Goal: Task Accomplishment & Management: Manage account settings

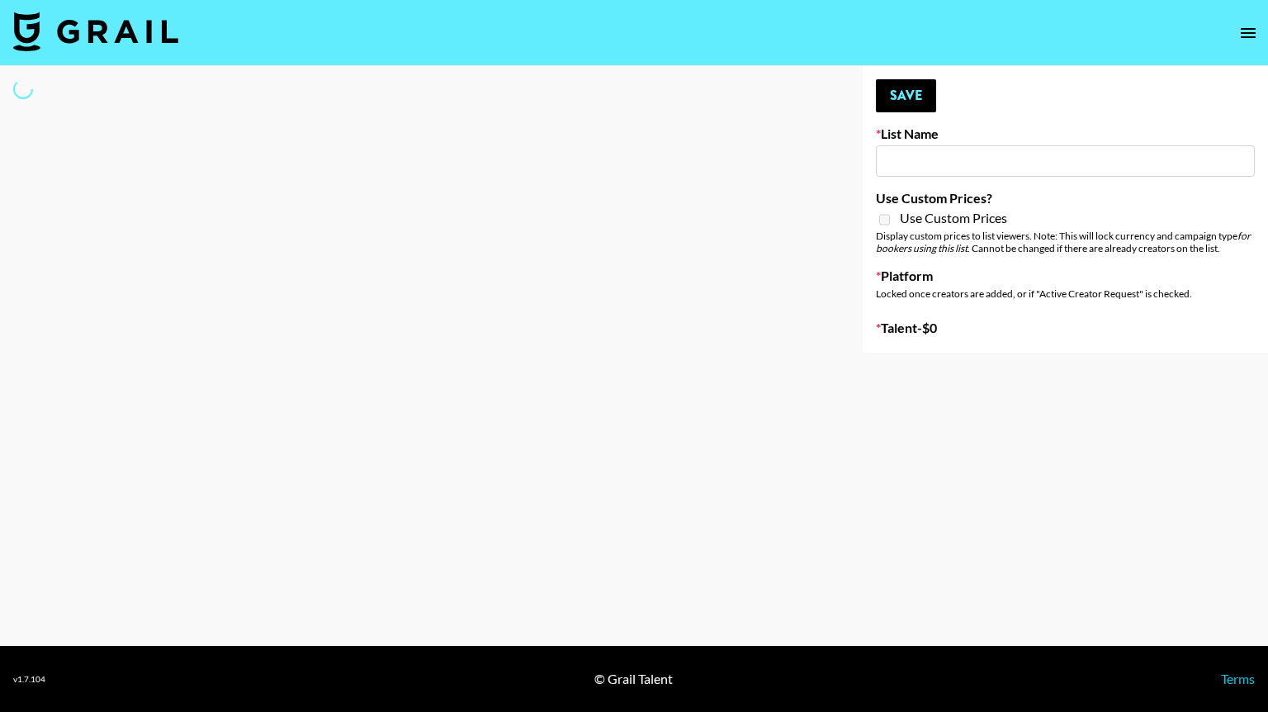
select select "Song"
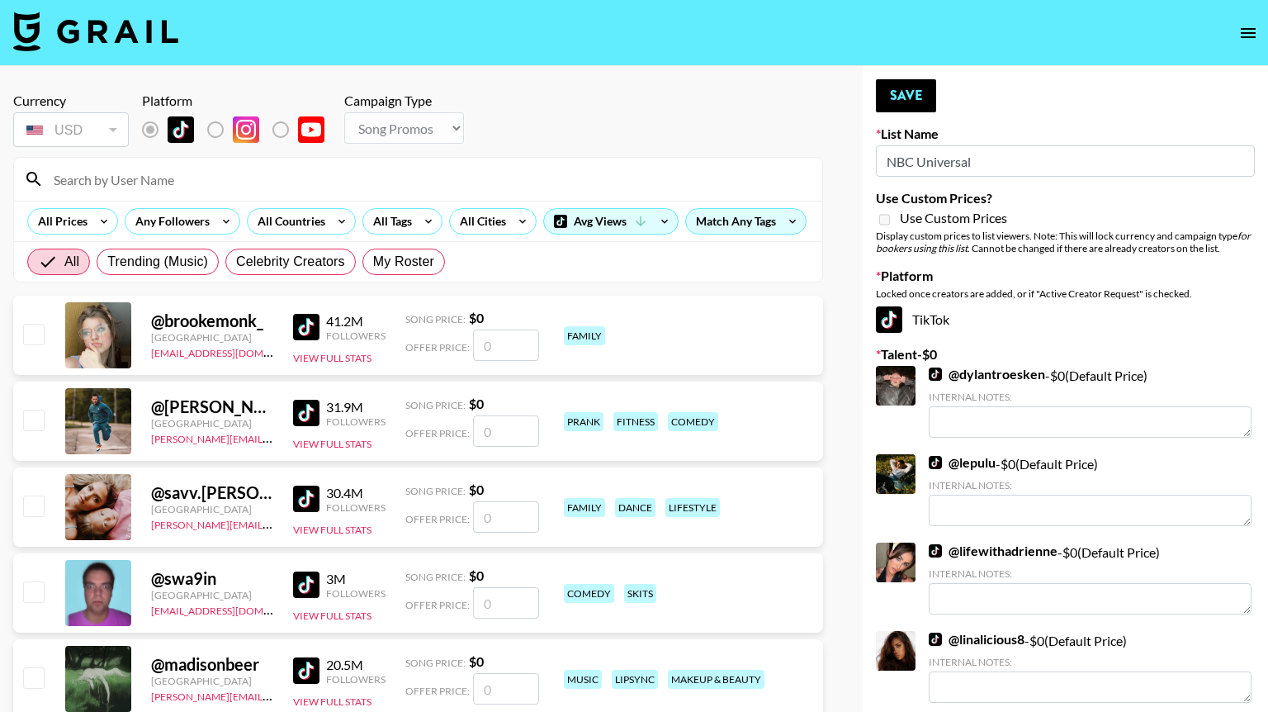
type input "NBC Universal"
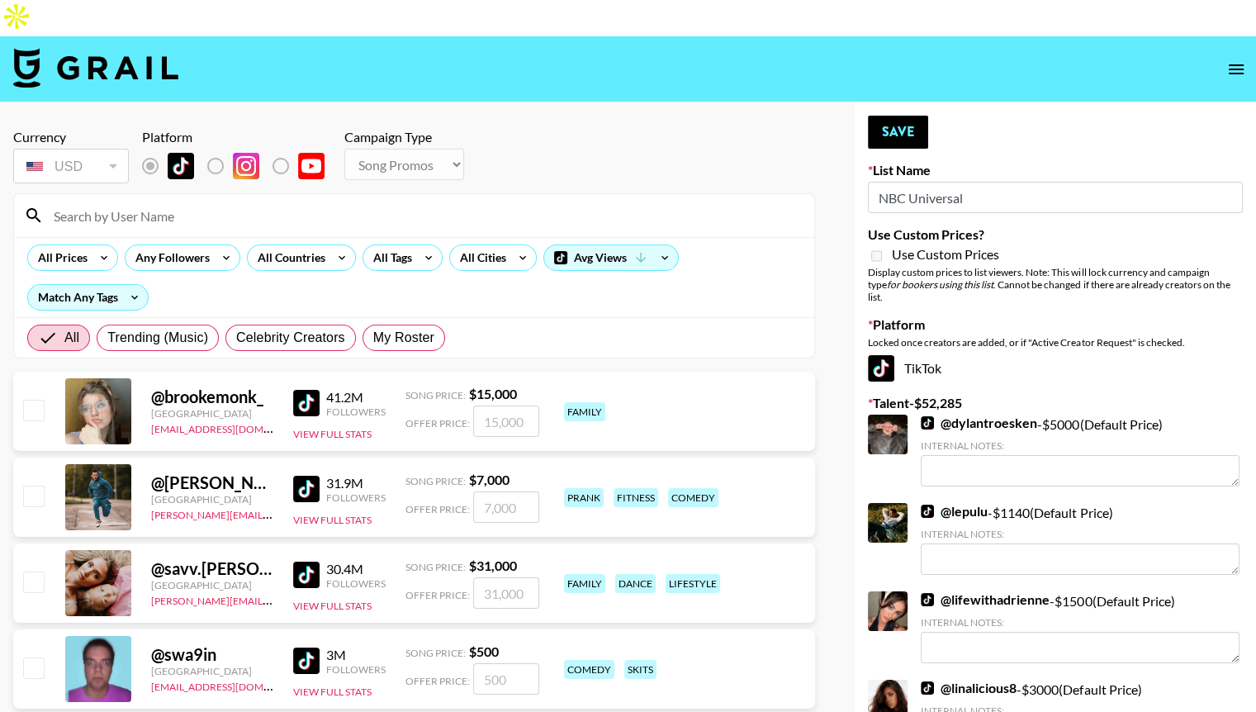
click at [125, 202] on input at bounding box center [424, 215] width 760 height 26
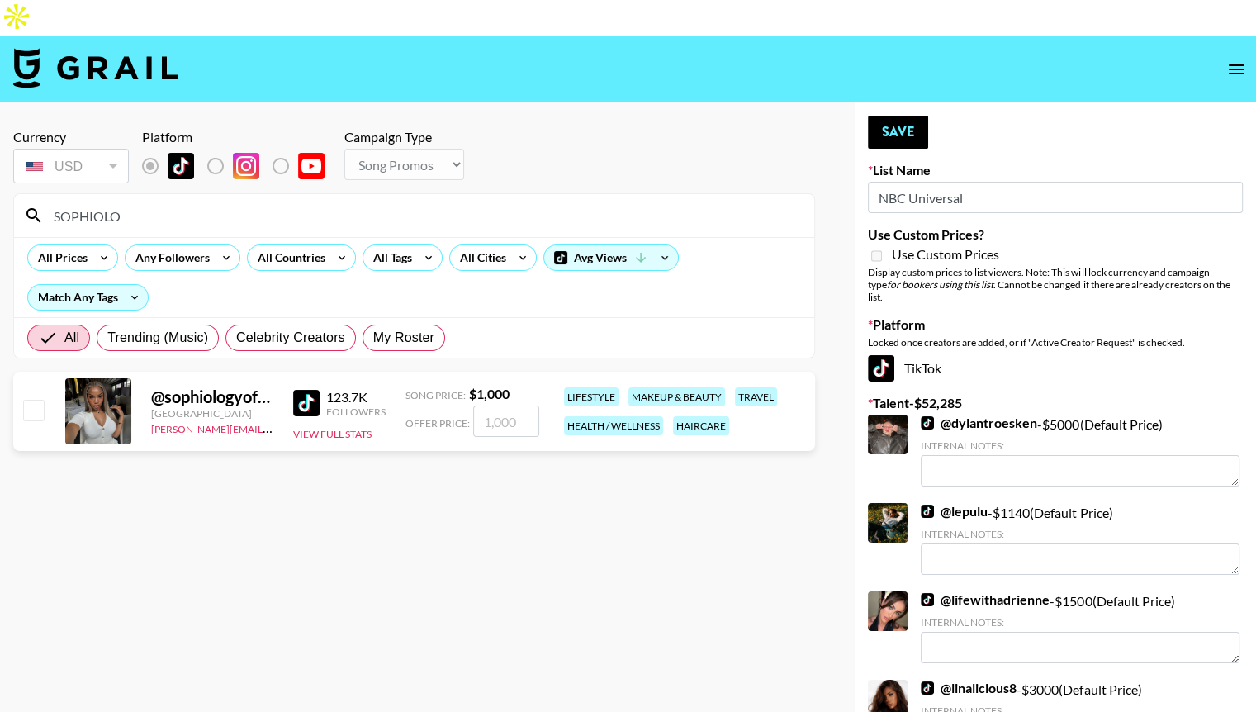
type input "SOPHIOLO"
click at [511, 405] on input "number" at bounding box center [506, 420] width 66 height 31
checkbox input "true"
type input "3000"
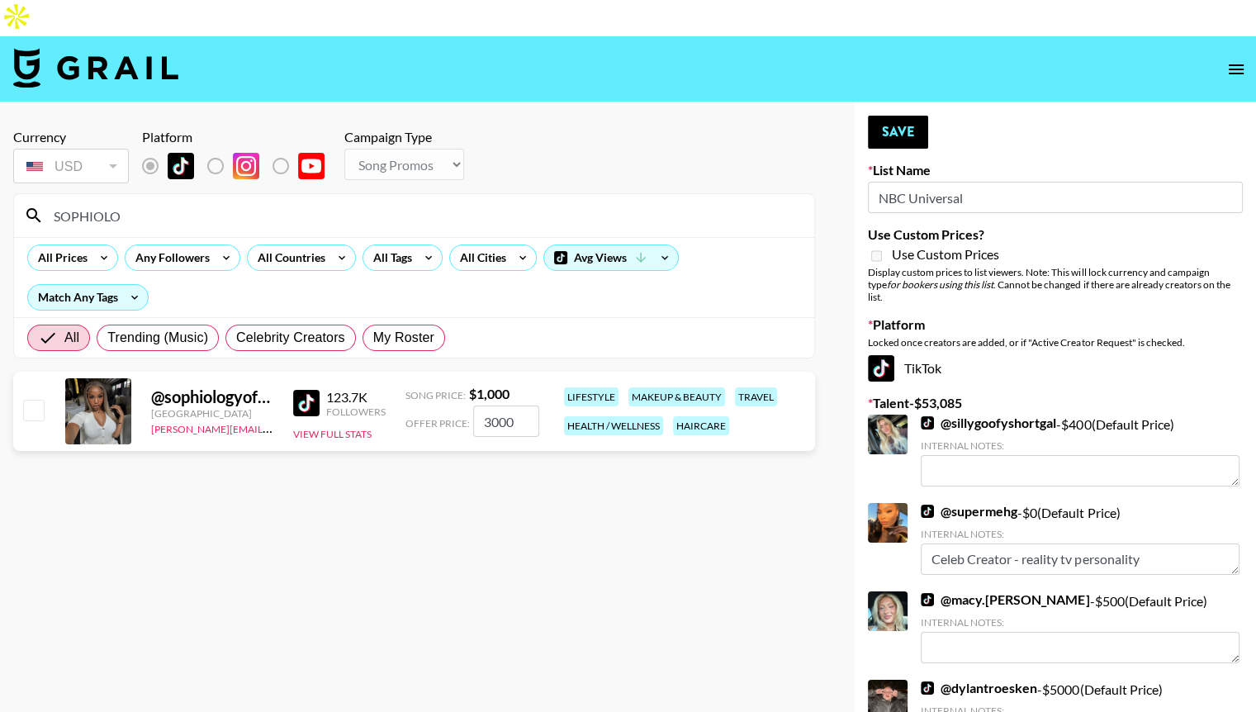
drag, startPoint x: 1093, startPoint y: 455, endPoint x: 26, endPoint y: 378, distance: 1069.3
click at [26, 400] on input "checkbox" at bounding box center [33, 410] width 20 height 20
checkbox input "true"
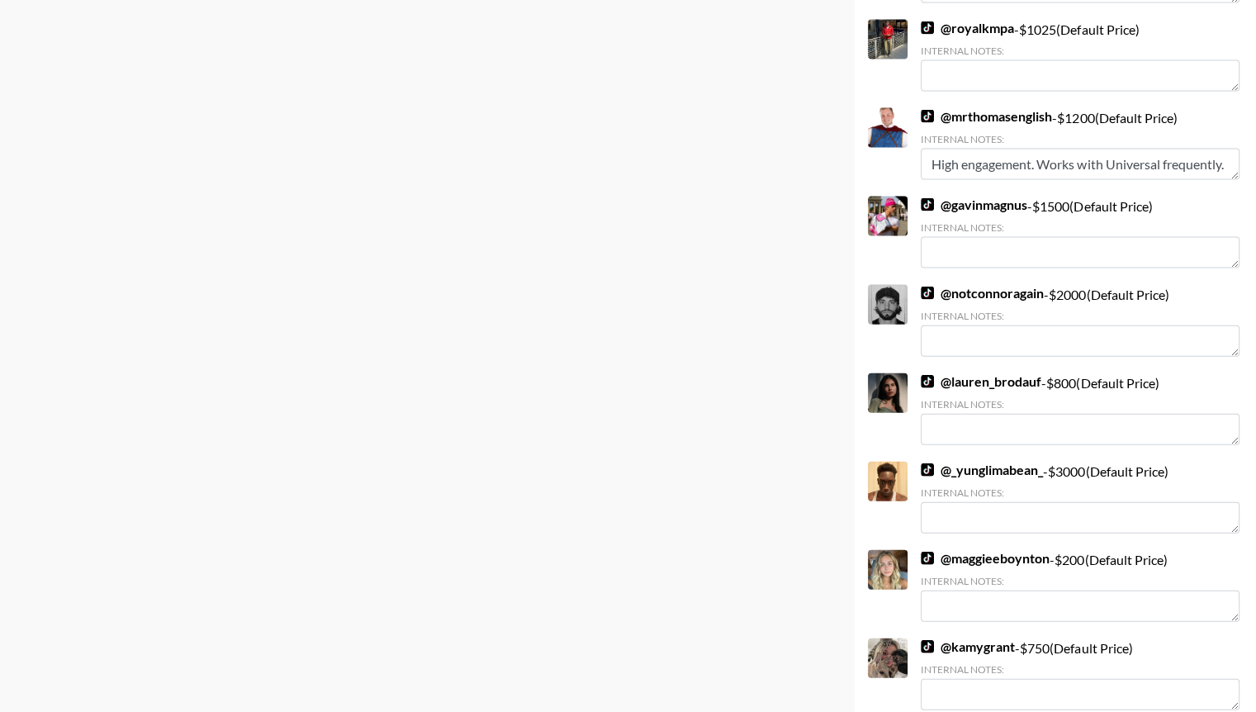
scroll to position [3797, 0]
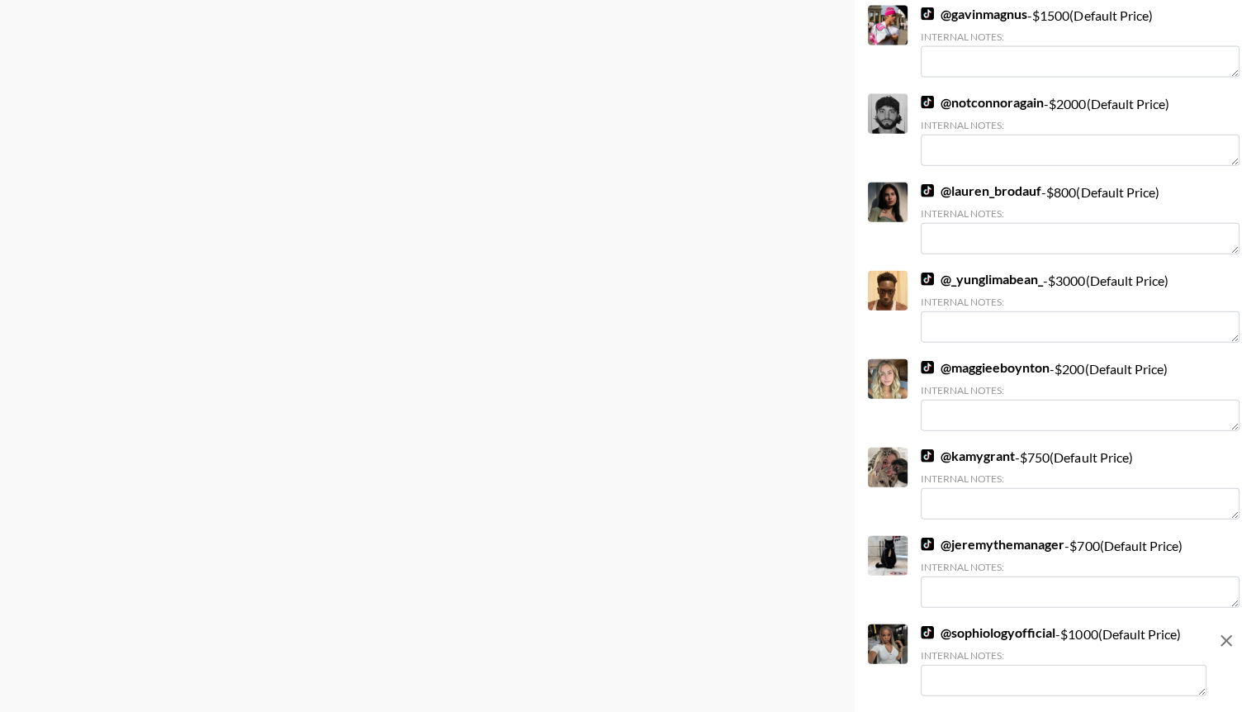
click at [979, 665] on textarea at bounding box center [1063, 680] width 286 height 31
click at [967, 665] on textarea at bounding box center [1063, 680] width 286 height 31
click at [961, 665] on textarea "$" at bounding box center [1063, 680] width 286 height 31
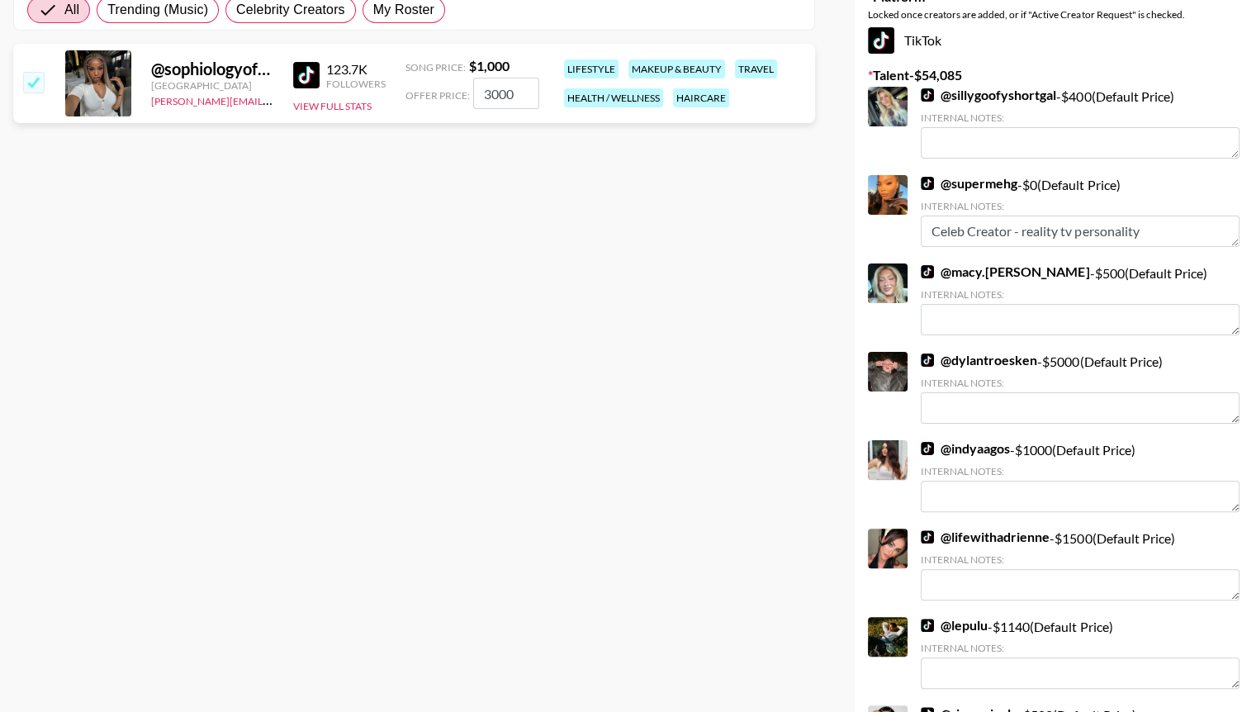
scroll to position [0, 0]
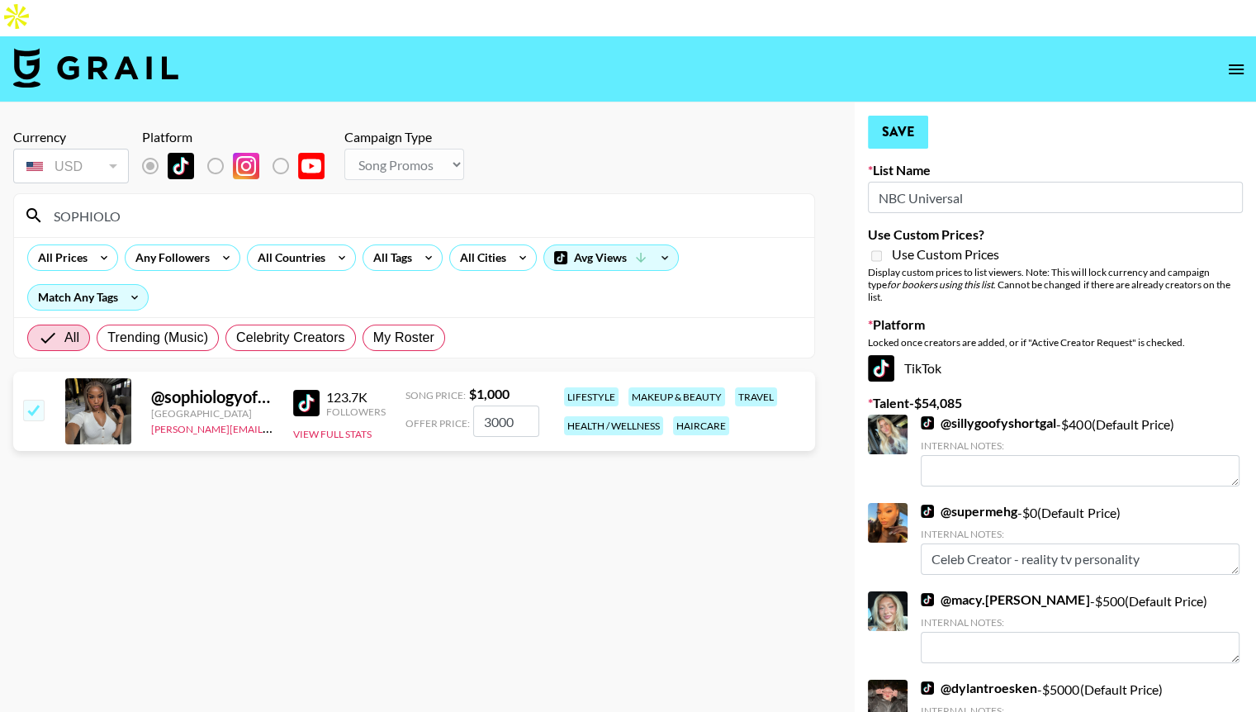
type textarea "$3000"
click at [898, 116] on button "Save" at bounding box center [898, 132] width 60 height 33
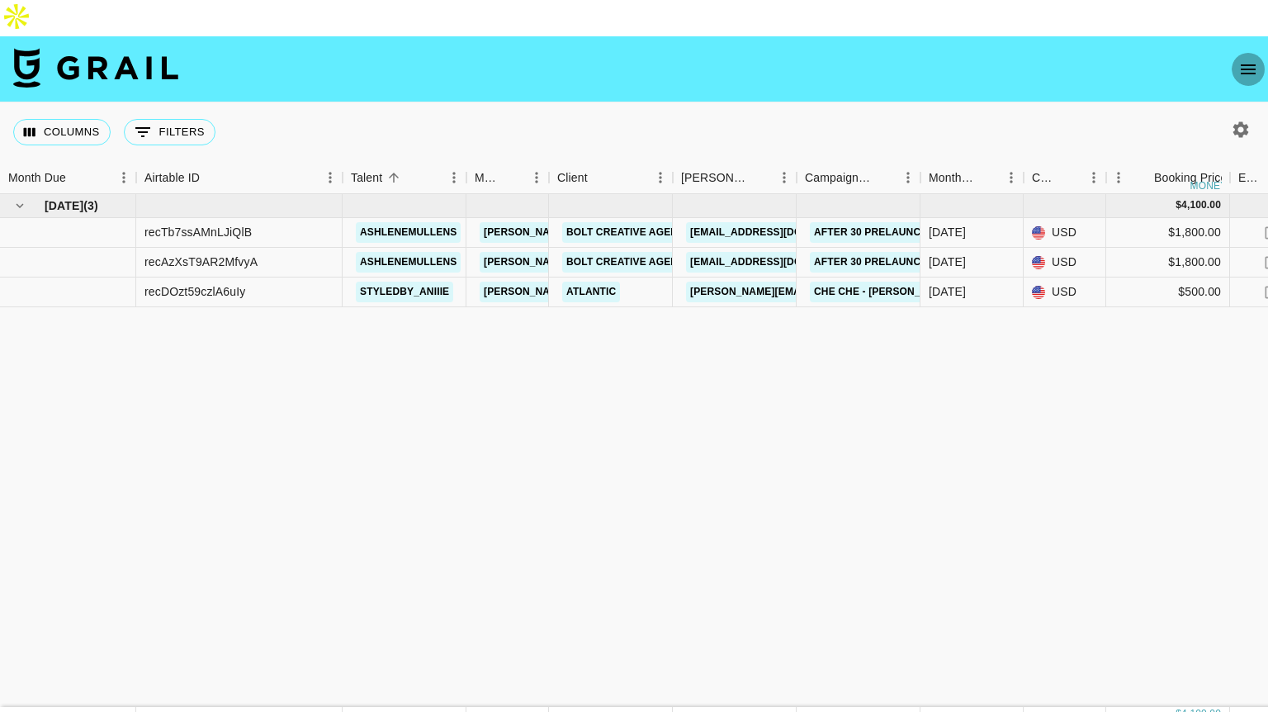
click at [1252, 59] on icon "open drawer" at bounding box center [1248, 69] width 20 height 20
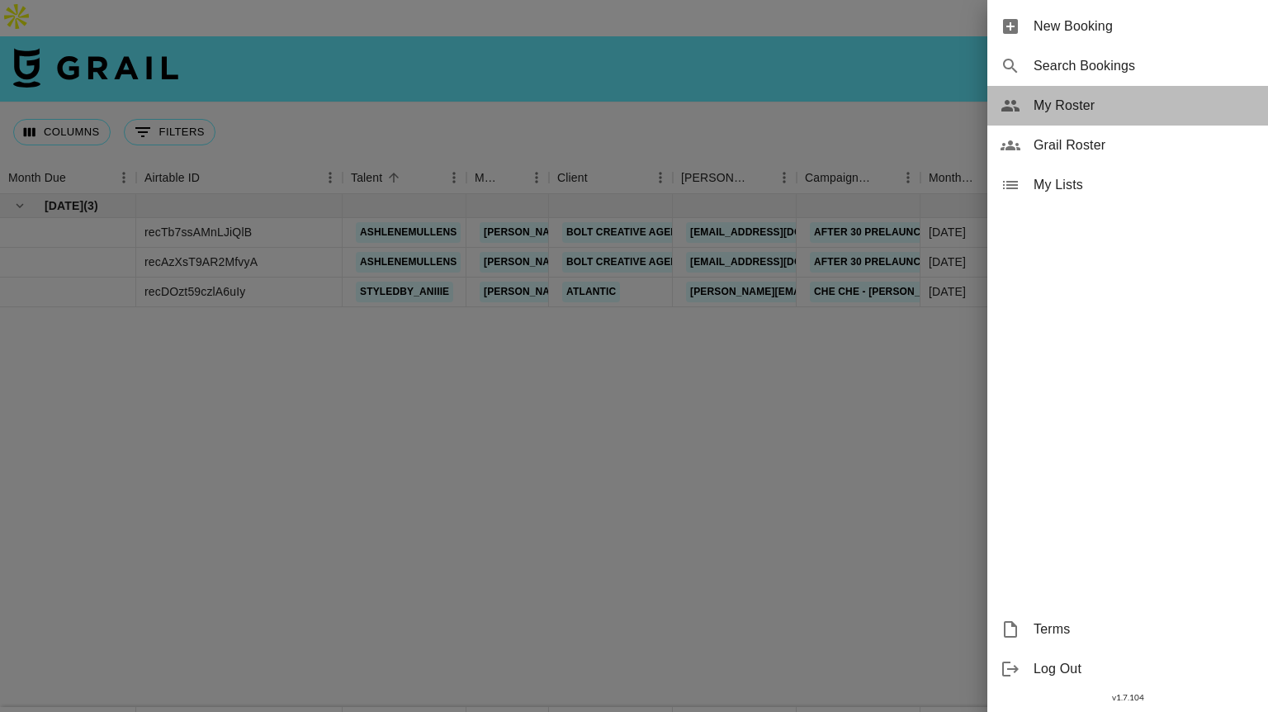
click at [1037, 99] on span "My Roster" at bounding box center [1144, 106] width 221 height 20
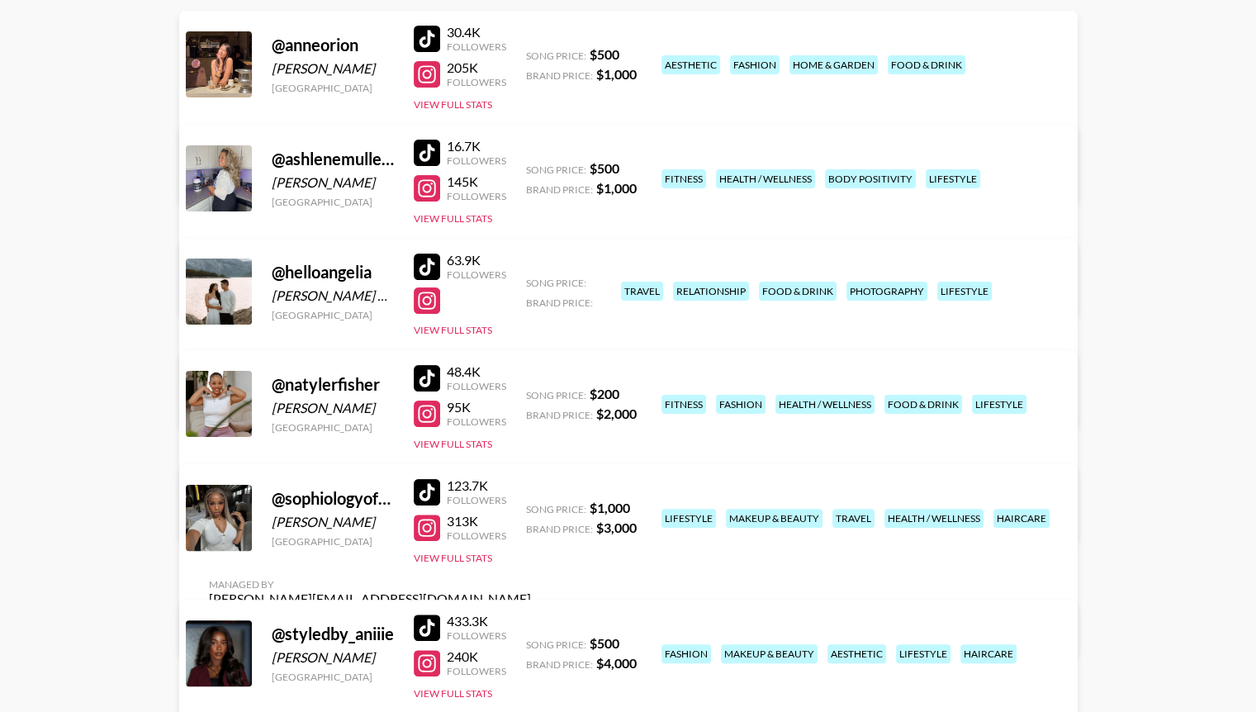
scroll to position [284, 0]
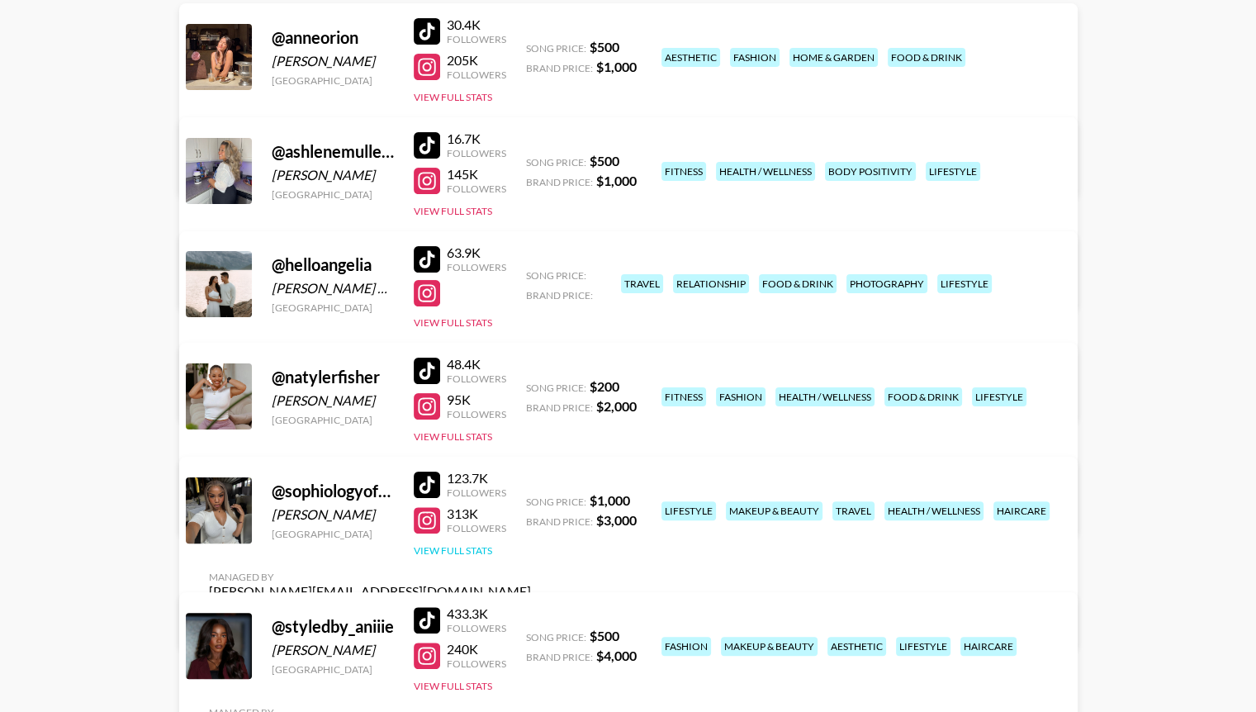
click at [456, 544] on button "View Full Stats" at bounding box center [453, 550] width 78 height 12
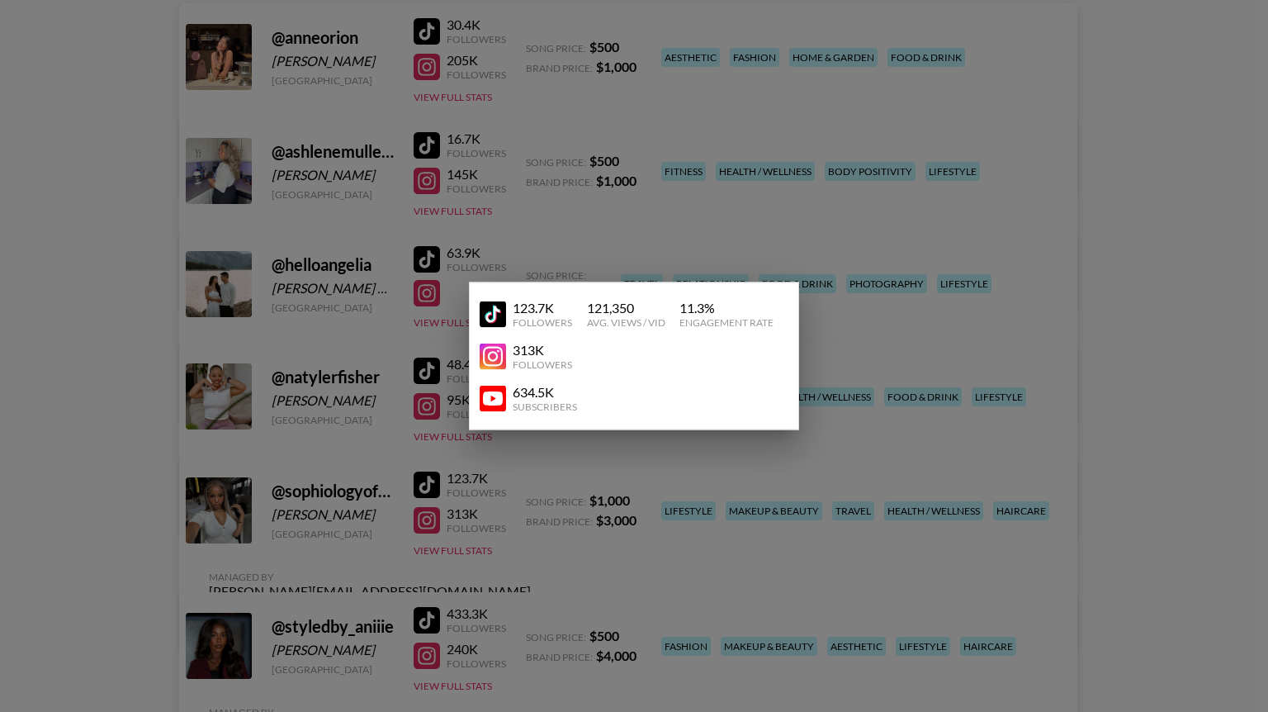
click at [468, 485] on div at bounding box center [634, 356] width 1268 height 712
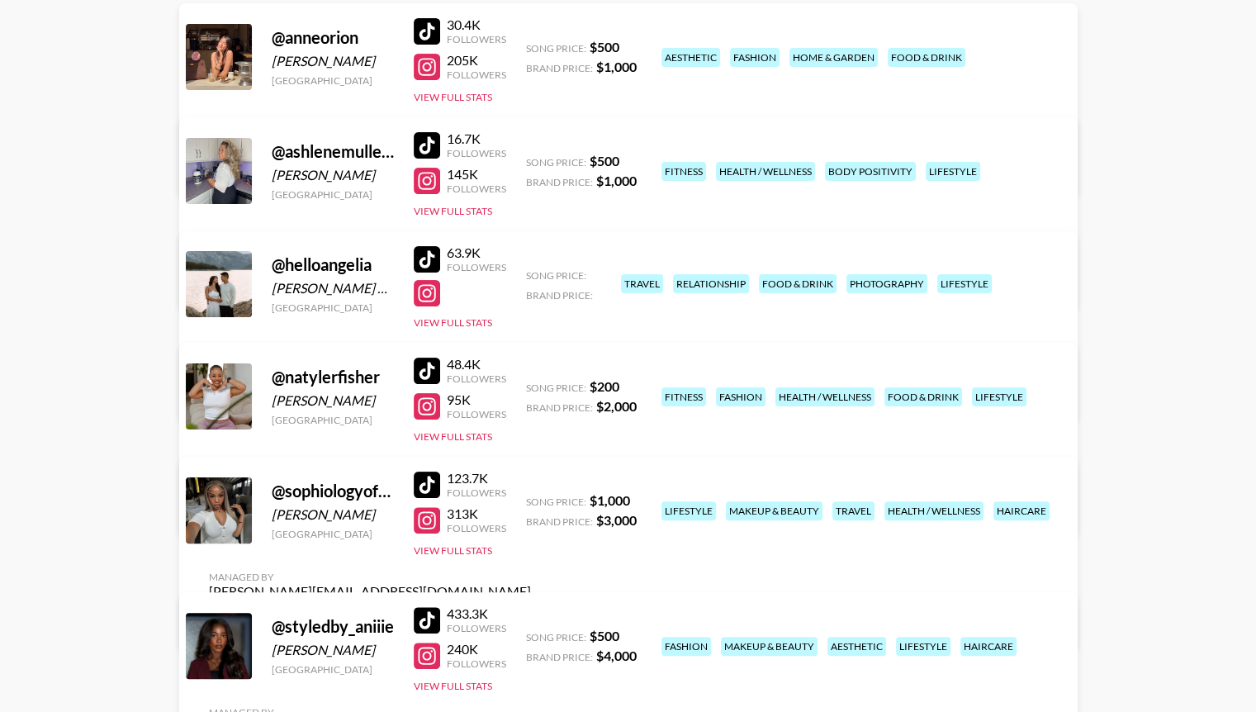
click at [544, 557] on div "Managed By deborah.odogbor@grail-talent.com View/Edit Details" at bounding box center [370, 599] width 348 height 85
click at [531, 613] on link "View/Edit Details" at bounding box center [370, 621] width 322 height 17
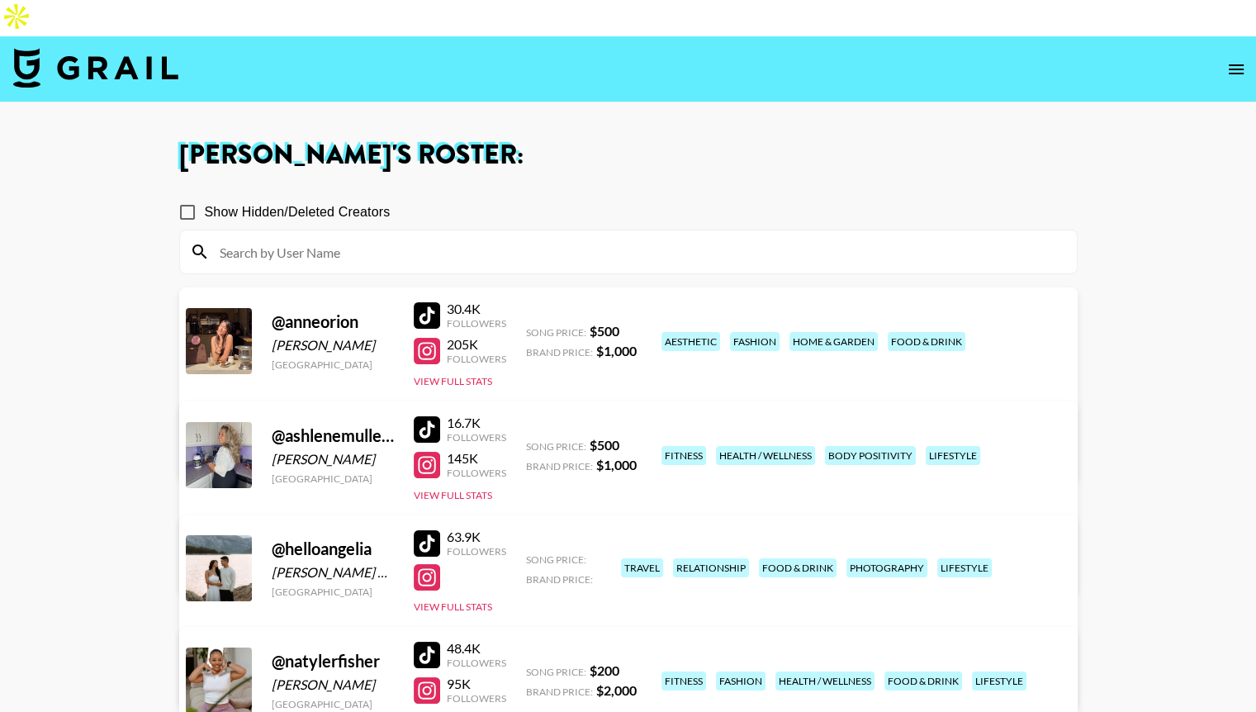
scroll to position [0, 0]
click at [1233, 53] on button "open drawer" at bounding box center [1235, 69] width 33 height 33
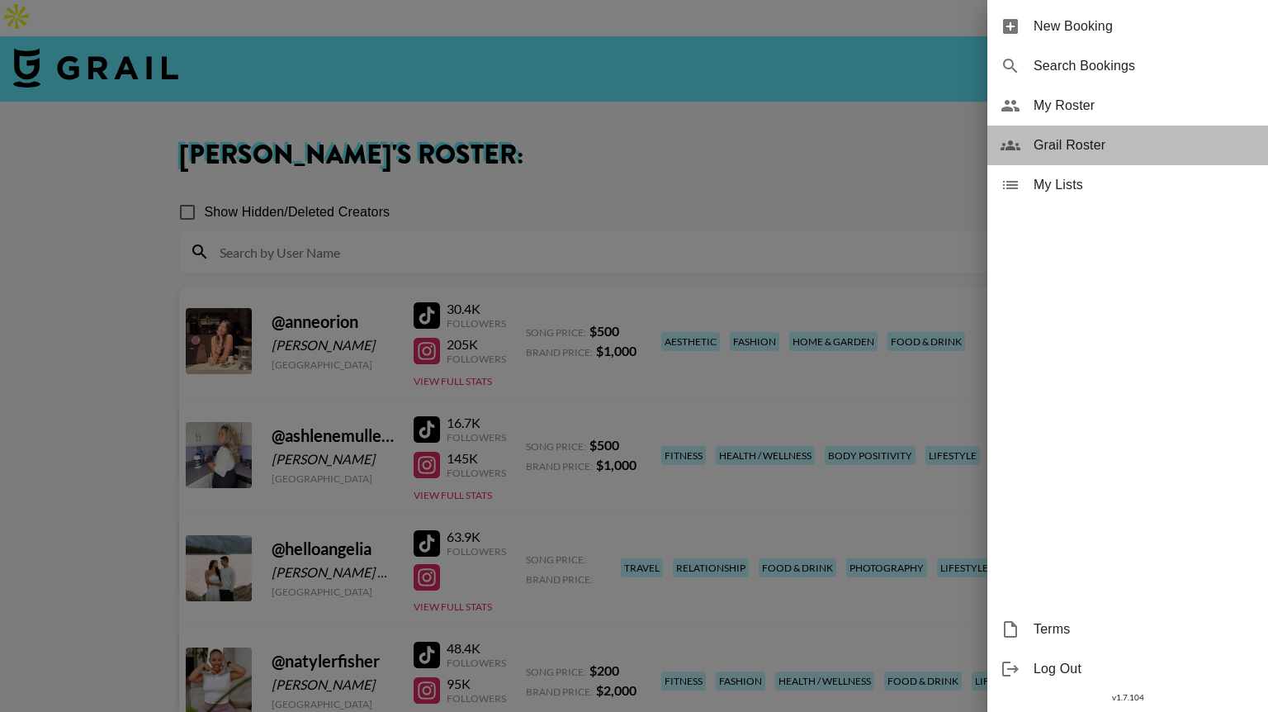
click at [1068, 145] on span "Grail Roster" at bounding box center [1144, 145] width 221 height 20
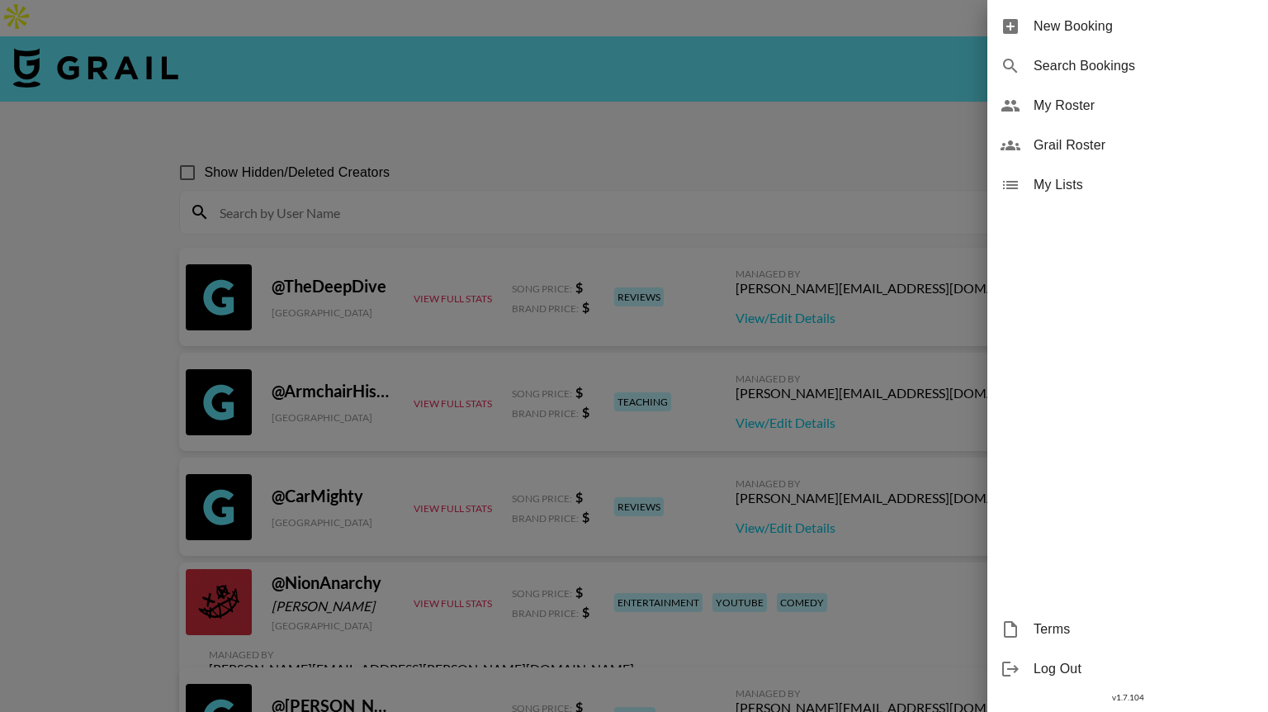
click at [664, 167] on div at bounding box center [634, 356] width 1268 height 712
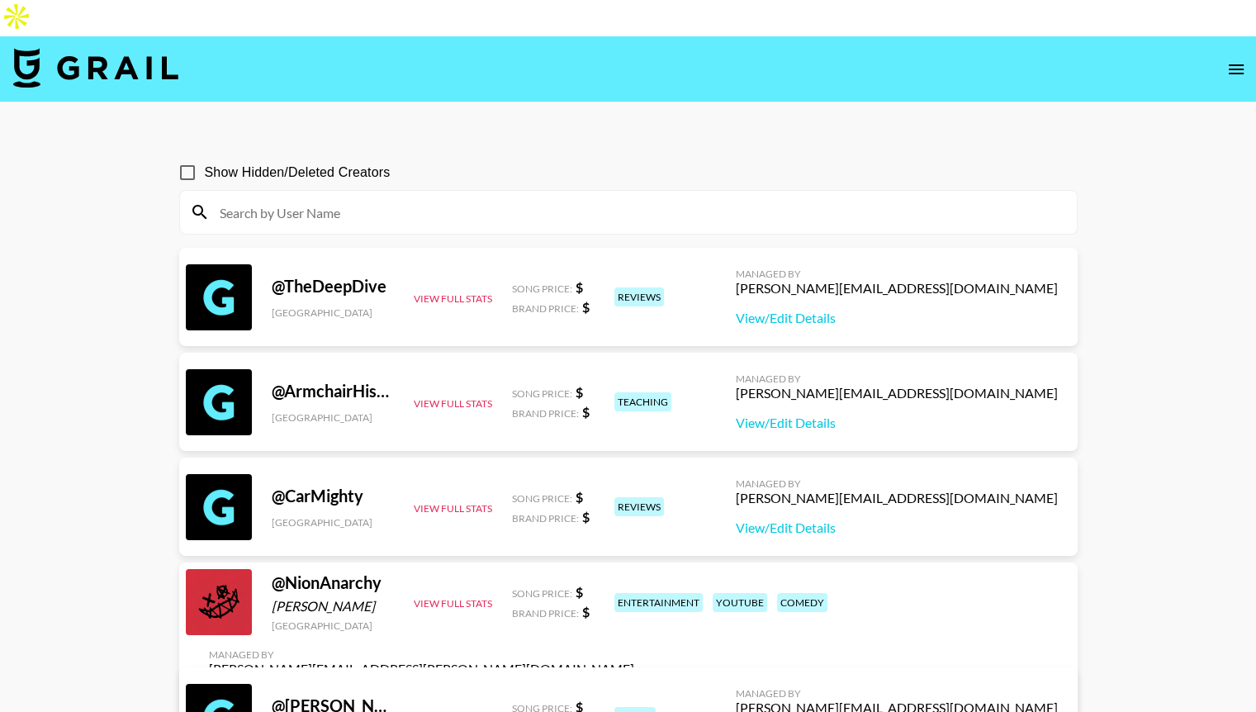
click at [535, 199] on input at bounding box center [638, 212] width 857 height 26
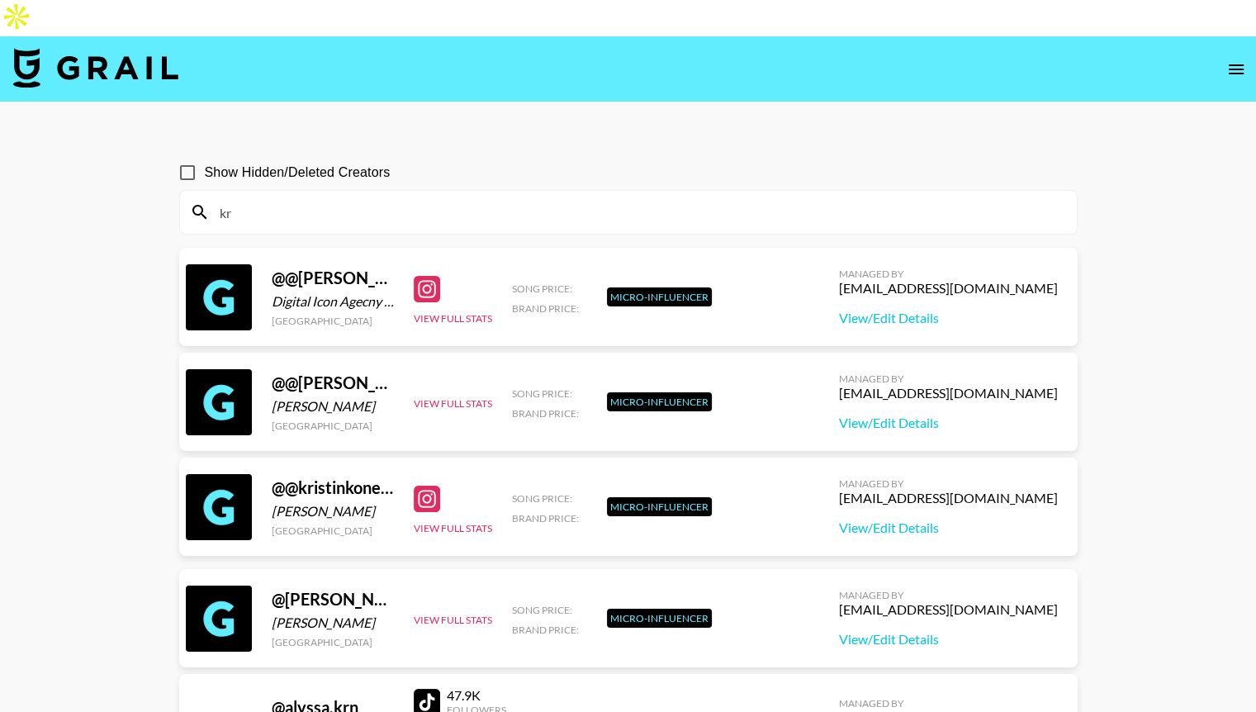
type input "k"
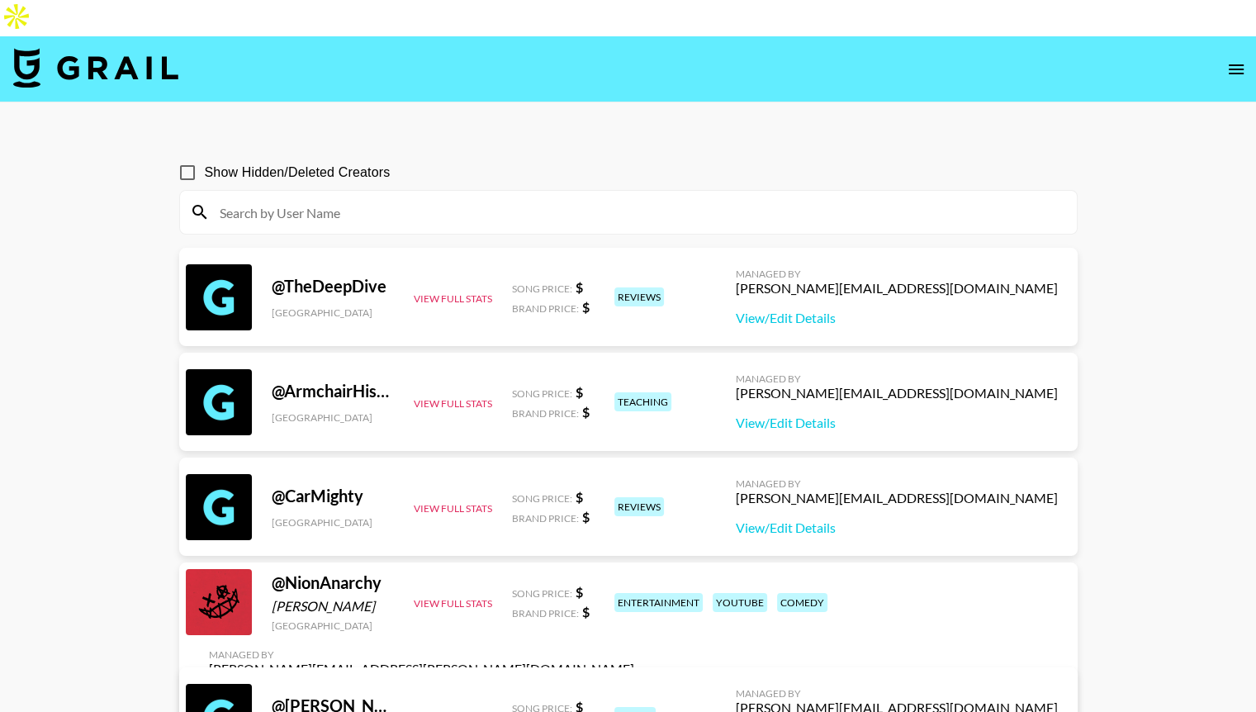
click at [264, 199] on input at bounding box center [638, 212] width 857 height 26
drag, startPoint x: 264, startPoint y: 179, endPoint x: 337, endPoint y: -115, distance: 302.7
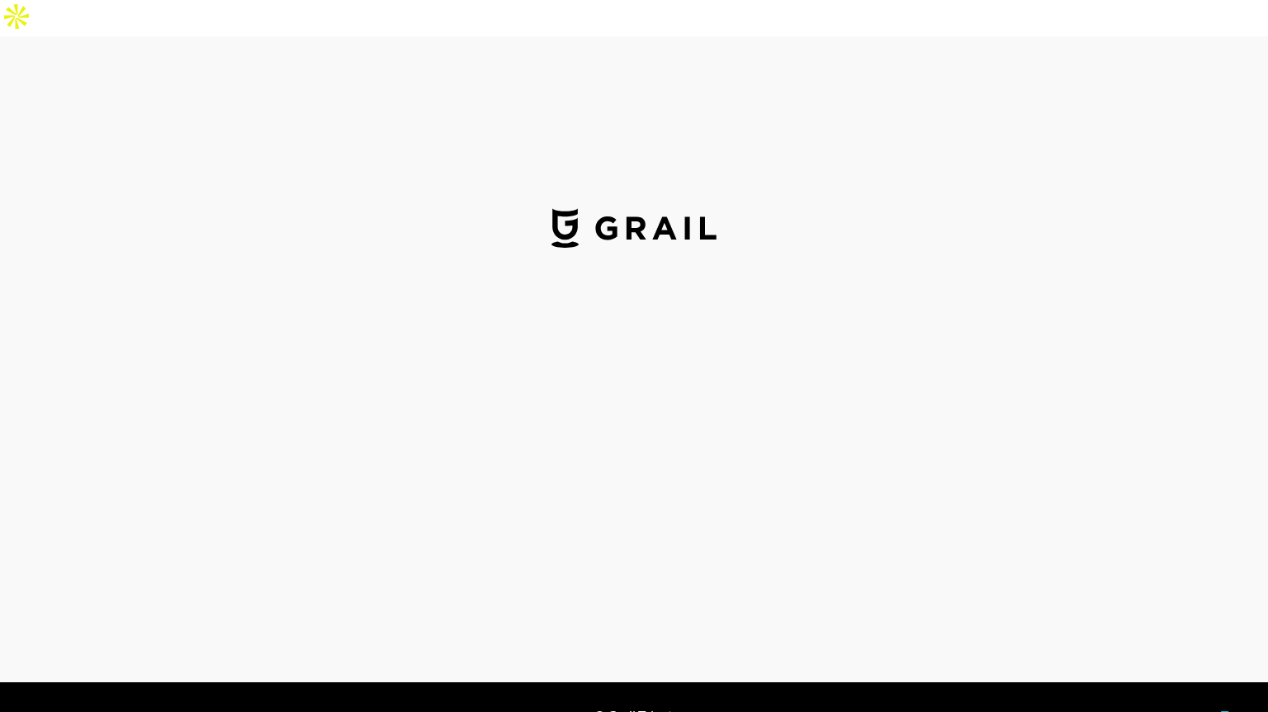
select select "USD"
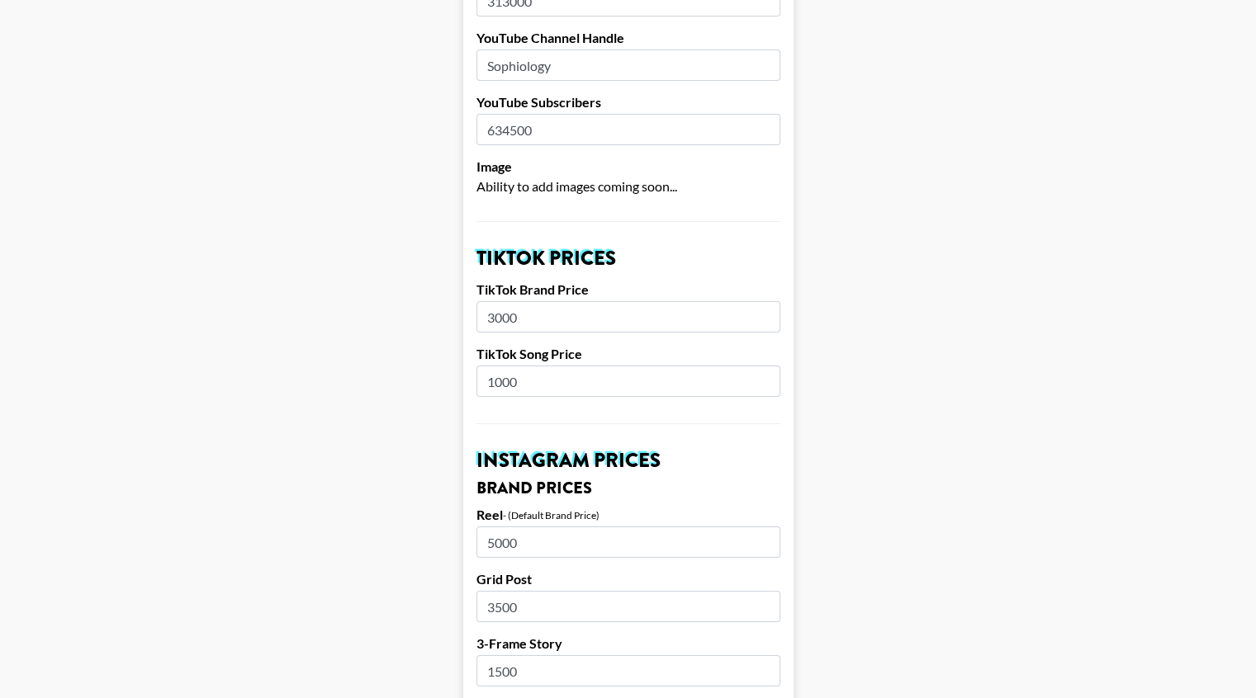
scroll to position [425, 0]
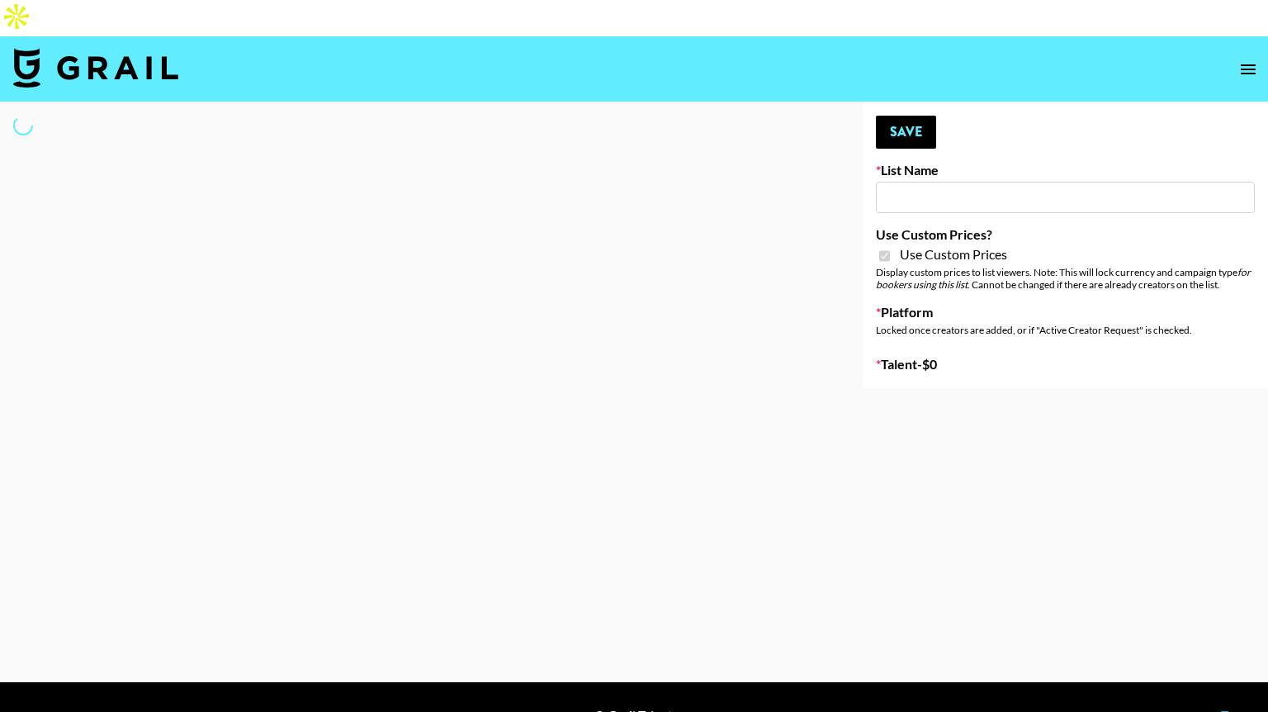
type input "Poizon (Shirley 26th Sept)"
checkbox input "true"
select select "Brand"
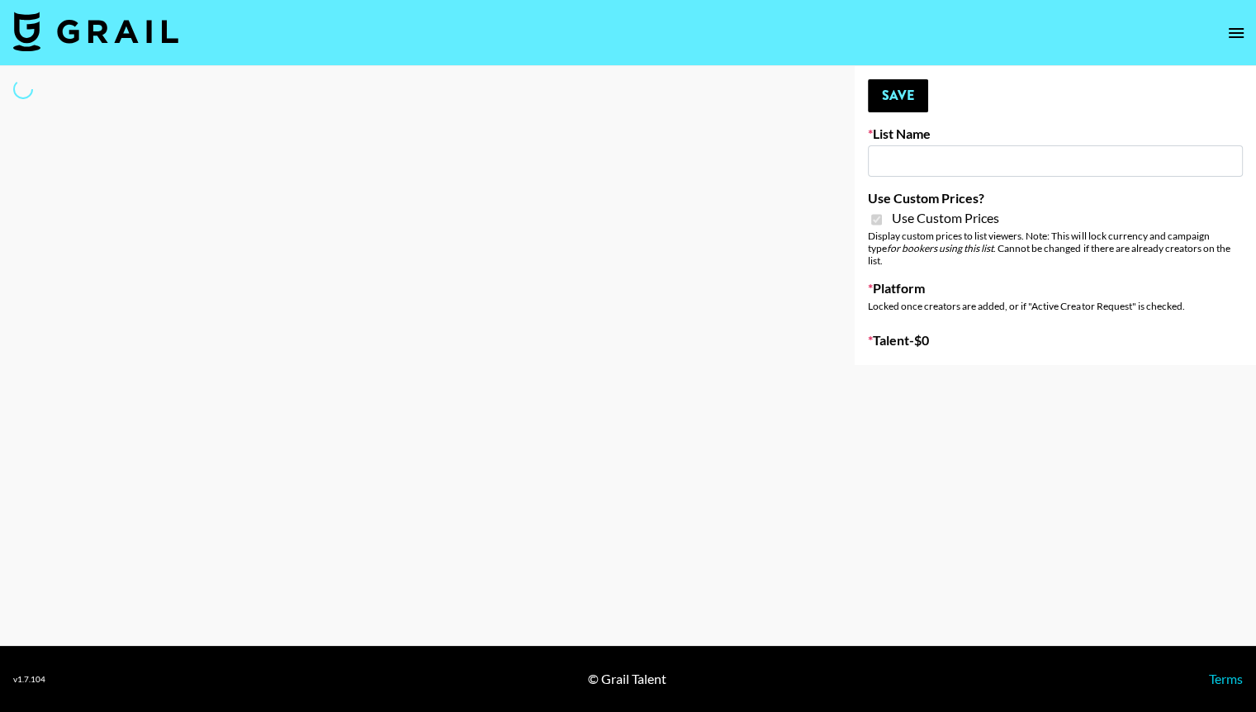
type input "Poizon IG ([DATE])"
checkbox input "true"
select select "Brand"
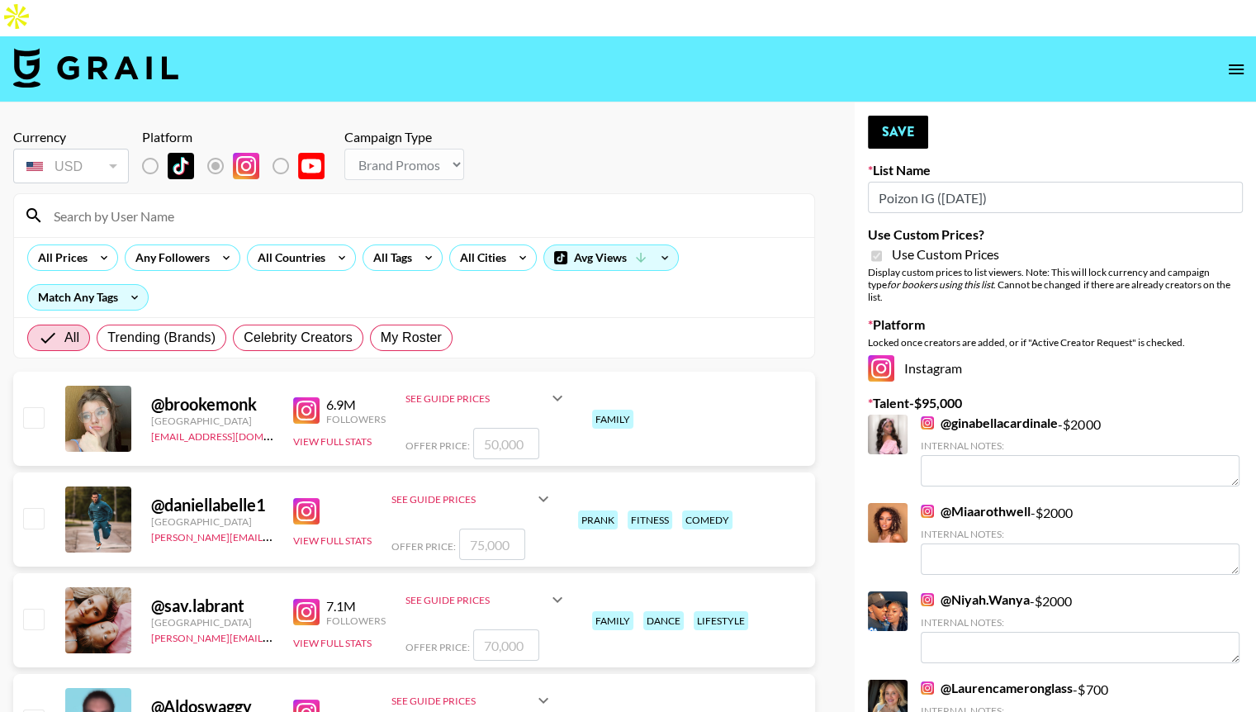
click at [225, 202] on input at bounding box center [424, 215] width 760 height 26
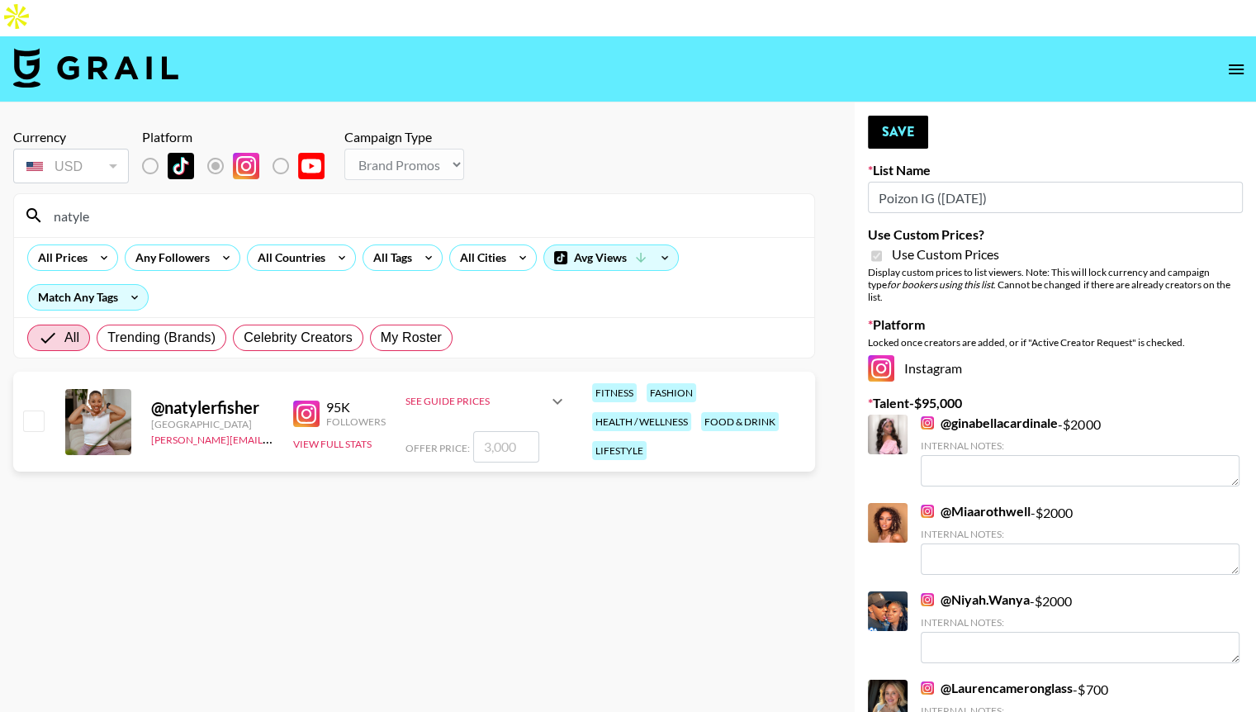
type input "natyle"
click at [485, 431] on input "number" at bounding box center [506, 446] width 66 height 31
checkbox input "true"
click at [977, 503] on link "@ Miaarothwell" at bounding box center [975, 511] width 110 height 17
click at [406, 36] on nav at bounding box center [628, 69] width 1256 height 66
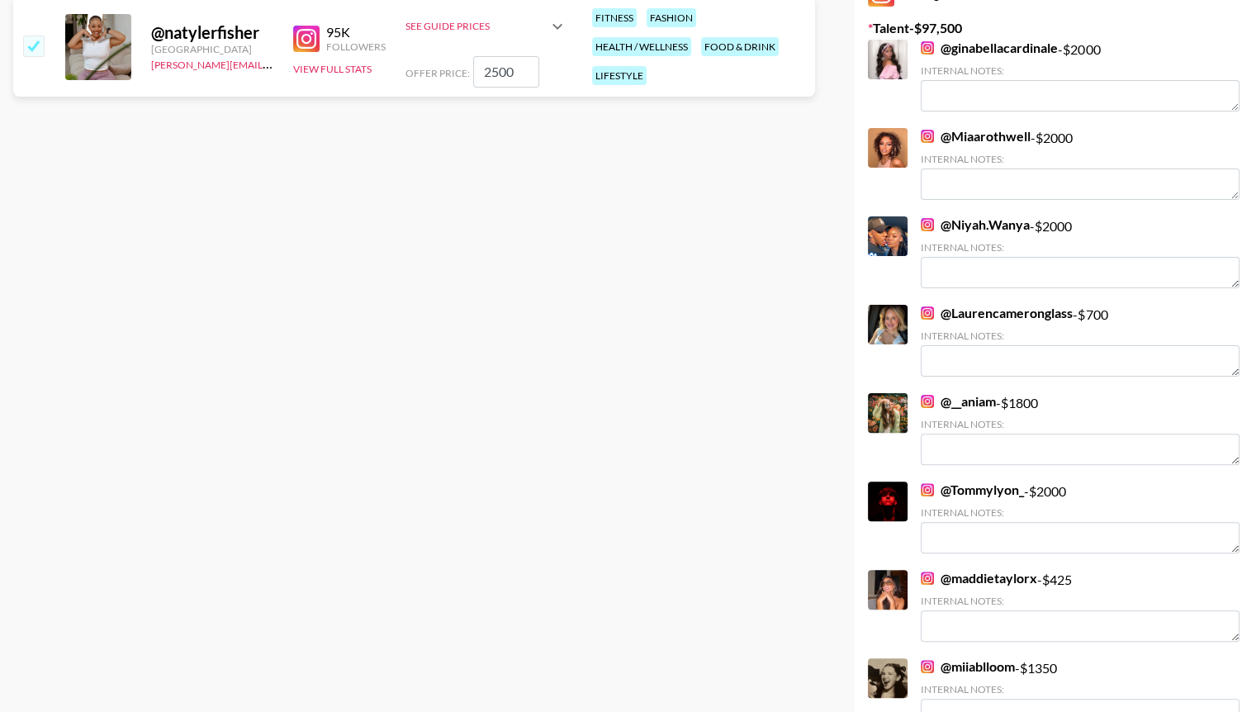
scroll to position [418, 0]
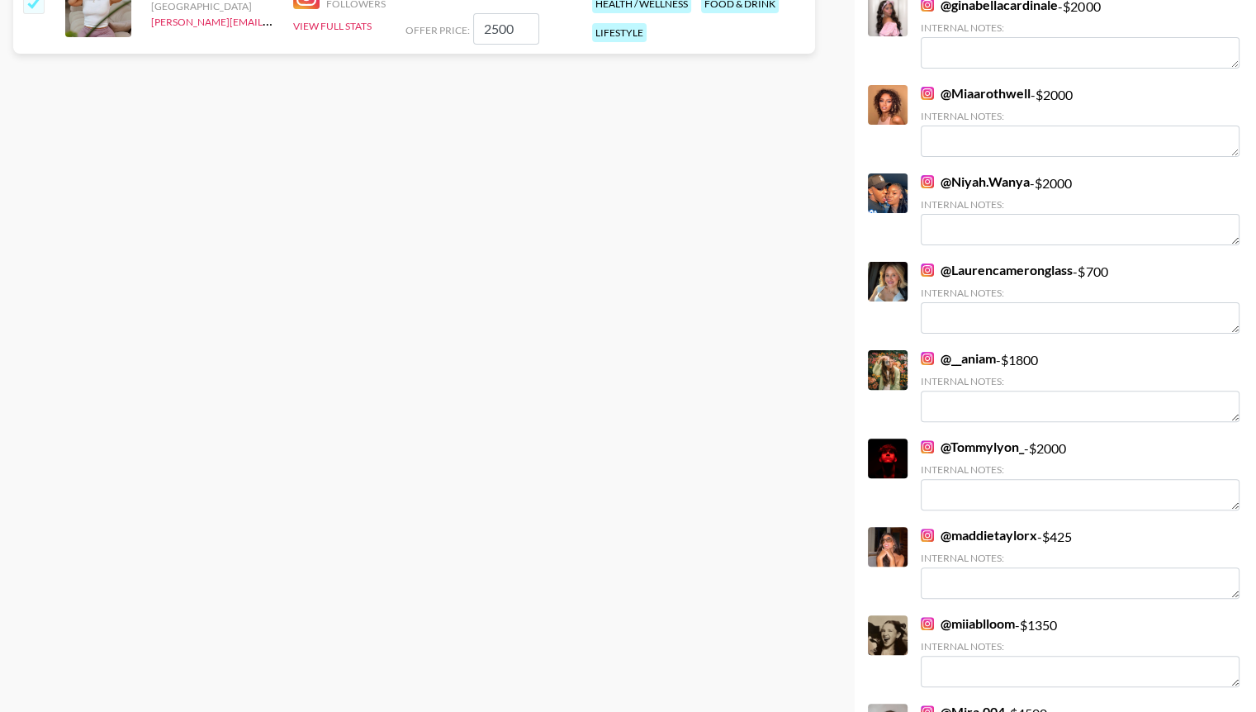
click at [971, 173] on link "@ Niyah.Wanya" at bounding box center [974, 181] width 109 height 17
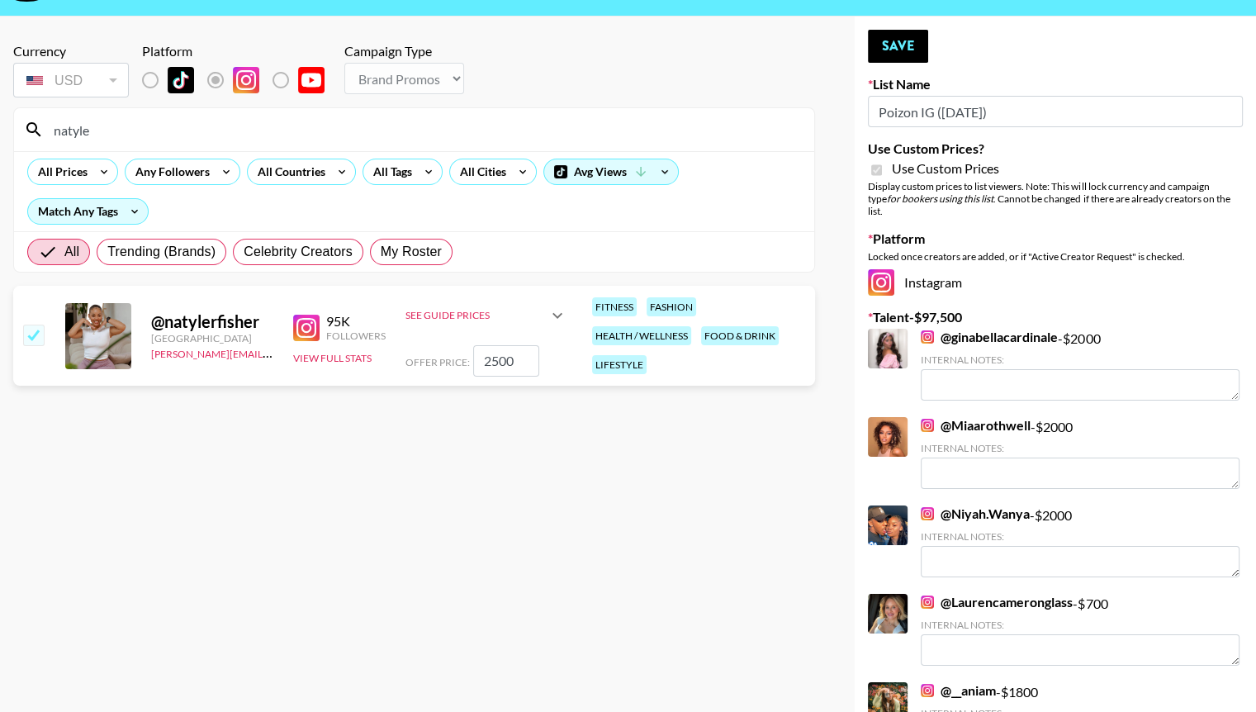
scroll to position [0, 0]
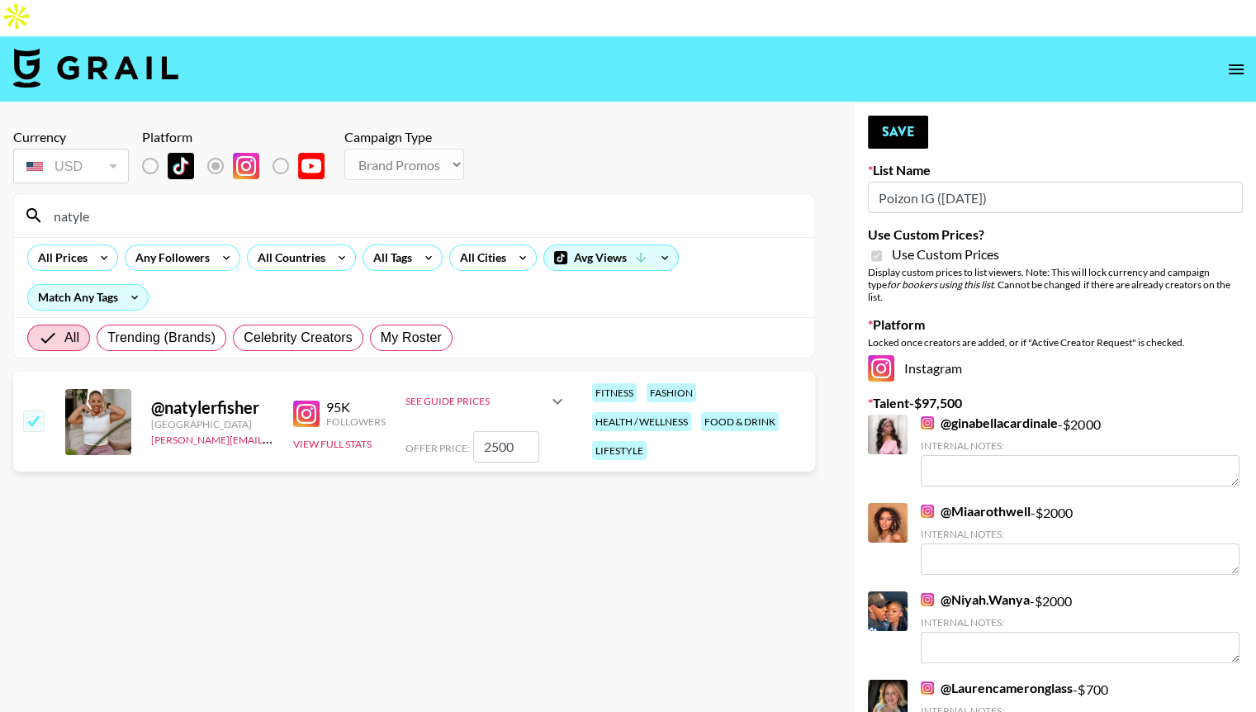
click at [499, 431] on input "2500" at bounding box center [506, 446] width 66 height 31
type input "2000"
click at [911, 116] on button "Save" at bounding box center [898, 132] width 60 height 33
